Goal: Download file/media

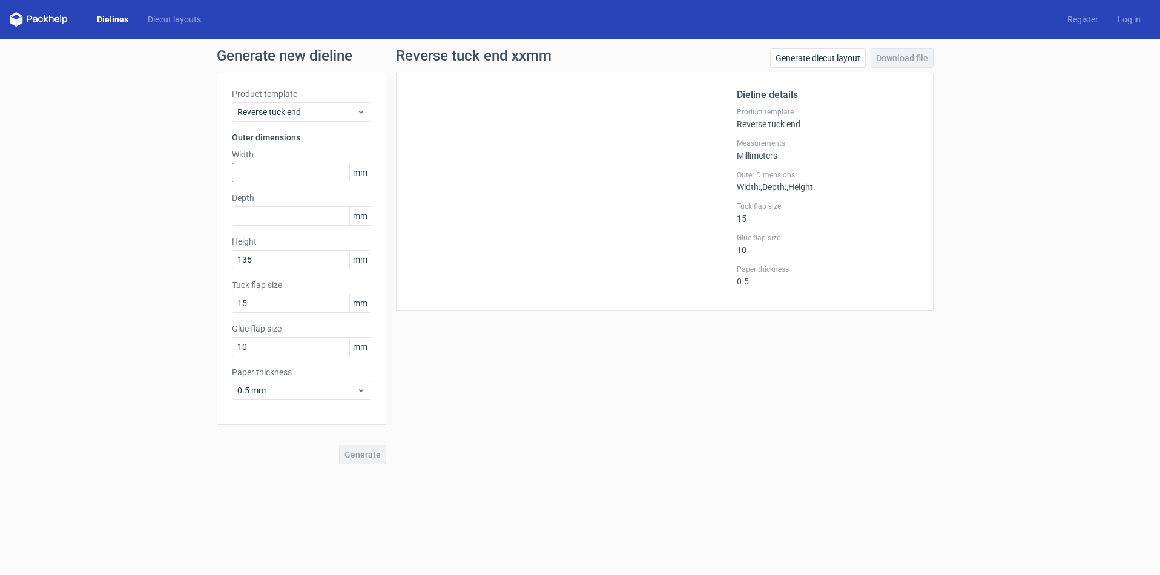
type input "135"
click at [252, 169] on input "text" at bounding box center [301, 172] width 139 height 19
type input "55"
click at [473, 370] on div "Reverse tuck end xxmm Generate diecut layout Download file Dieline details Prod…" at bounding box center [664, 256] width 557 height 416
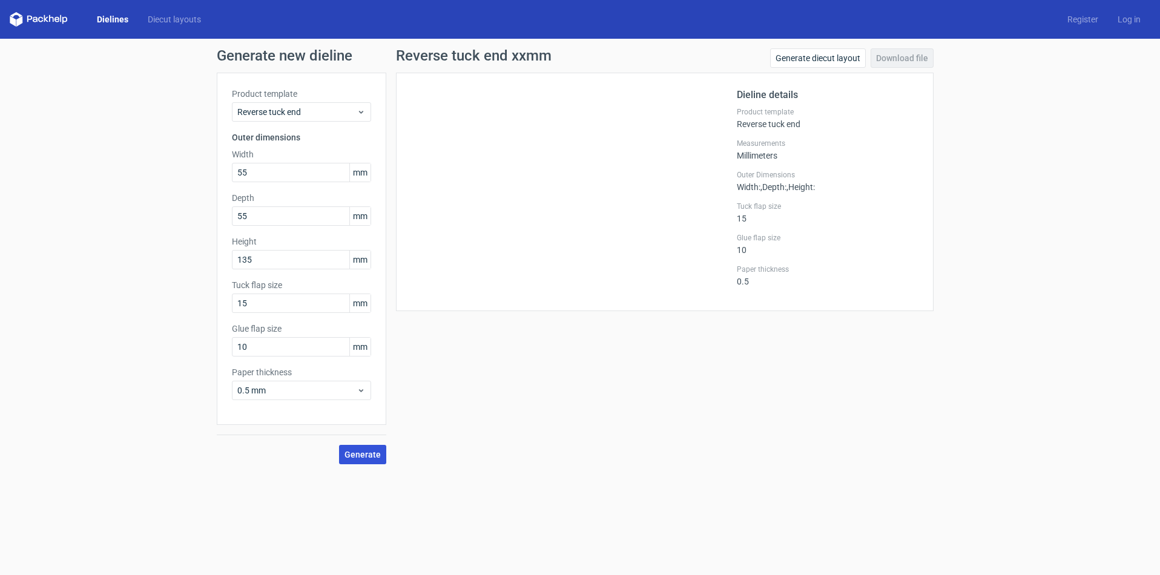
click at [353, 453] on span "Generate" at bounding box center [362, 454] width 36 height 8
click at [522, 370] on div "Reverse tuck end 55x55x135mm Generate diecut layout Download file Dieline detai…" at bounding box center [664, 256] width 557 height 416
click at [902, 58] on link "Download file" at bounding box center [901, 57] width 63 height 19
click at [992, 300] on div "Generate new dieline Product template Reverse tuck end Outer dimensions Width 5…" at bounding box center [580, 256] width 1160 height 435
